Goal: Information Seeking & Learning: Learn about a topic

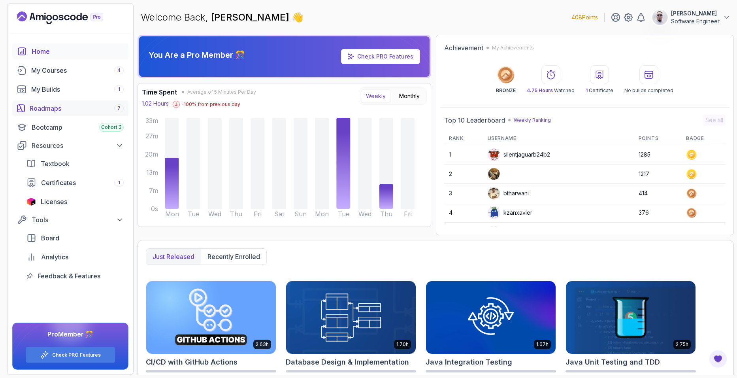
click at [70, 113] on div "Roadmaps 7" at bounding box center [77, 108] width 94 height 9
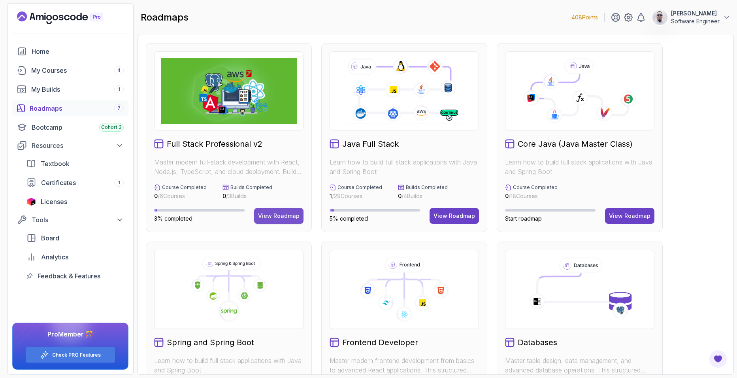
click at [262, 214] on div "View Roadmap" at bounding box center [278, 216] width 41 height 8
click at [671, 17] on p "[PERSON_NAME]" at bounding box center [695, 13] width 49 height 8
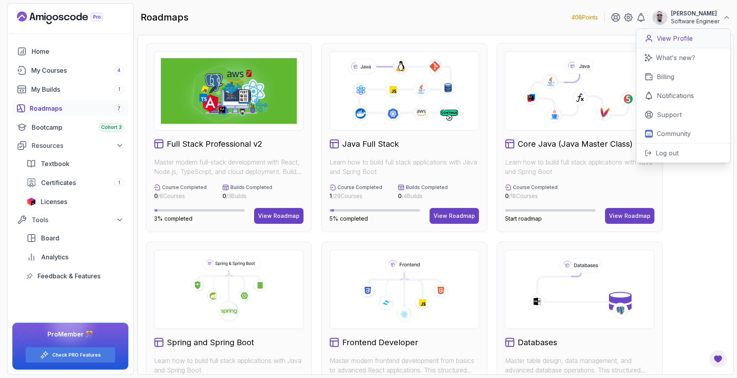
click at [682, 35] on p "View Profile" at bounding box center [675, 38] width 36 height 9
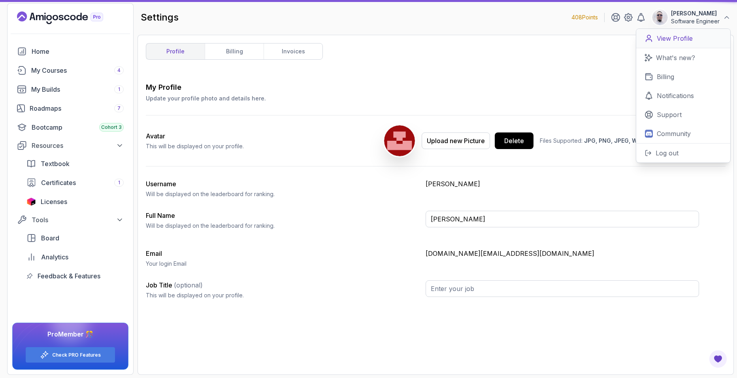
type input "Software Engineer"
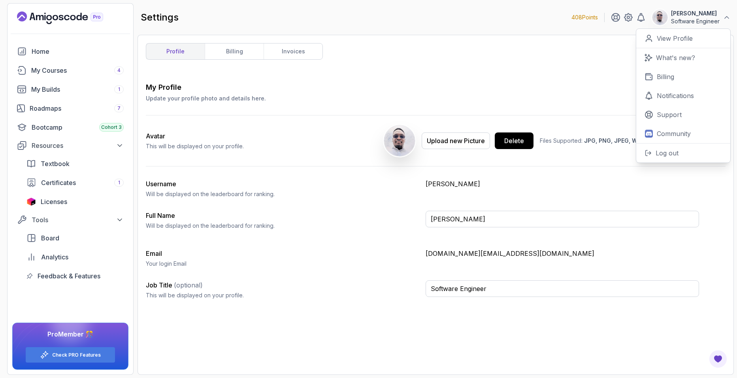
click at [525, 70] on div "profile billing invoices My Profile Update your profile photo and details here.…" at bounding box center [436, 204] width 580 height 323
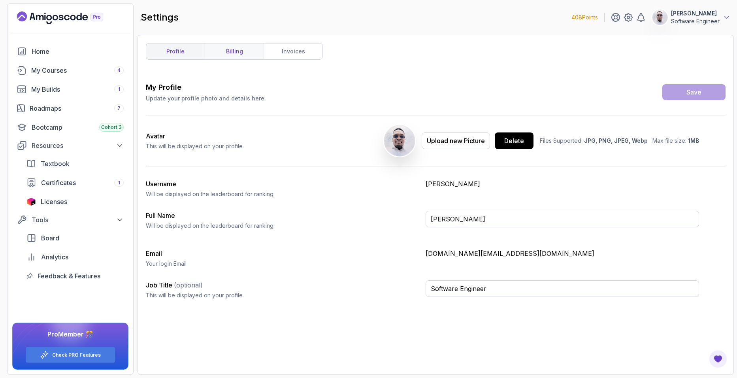
click at [228, 56] on link "billing" at bounding box center [234, 51] width 59 height 16
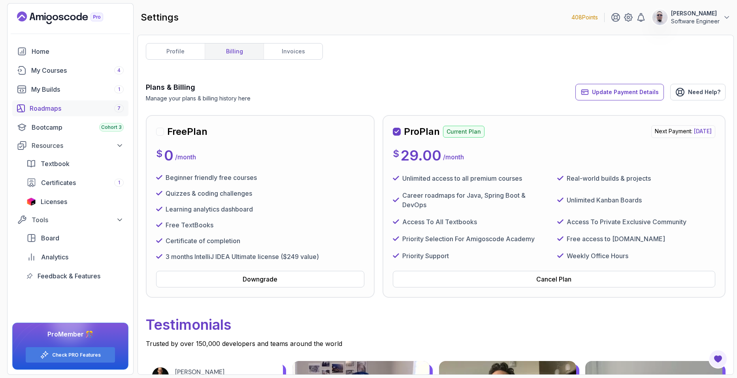
click at [51, 113] on div "Roadmaps 7" at bounding box center [77, 108] width 94 height 9
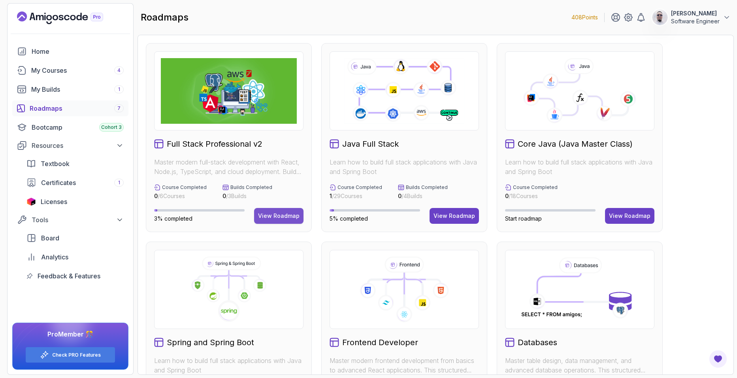
click at [262, 219] on div "View Roadmap" at bounding box center [278, 216] width 41 height 8
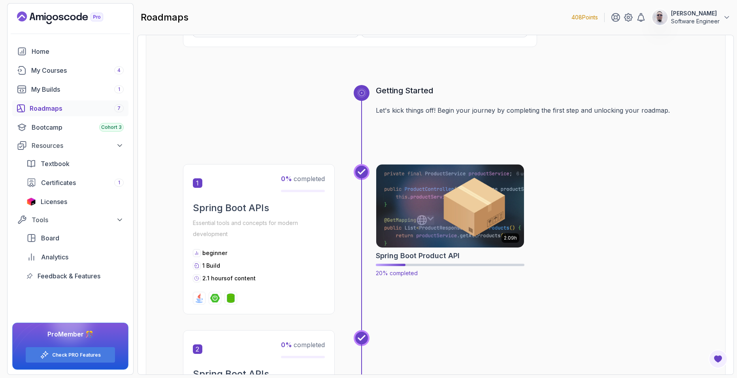
scroll to position [277, 0]
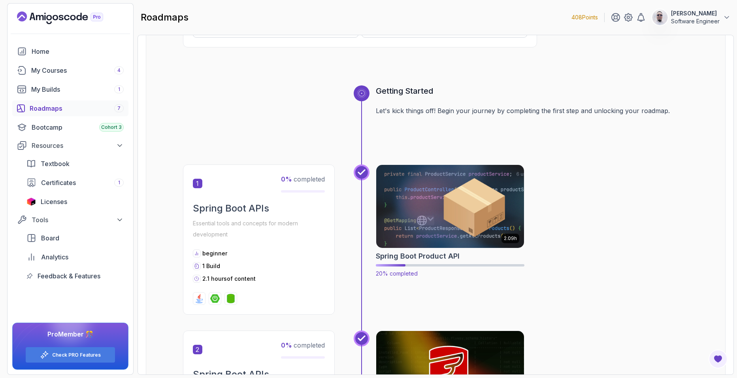
click at [431, 195] on img at bounding box center [449, 206] width 155 height 87
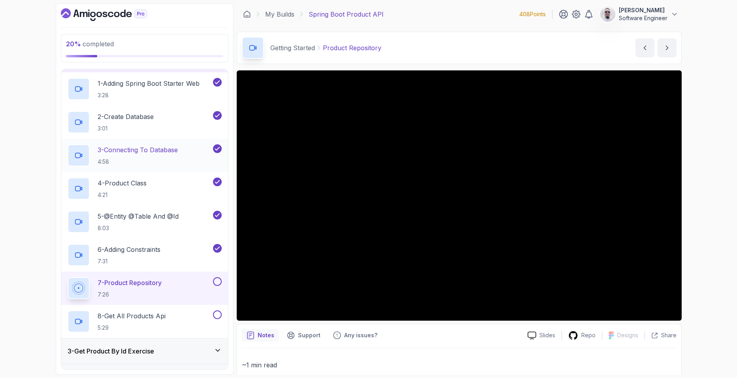
scroll to position [79, 0]
